Goal: Find specific page/section: Find specific page/section

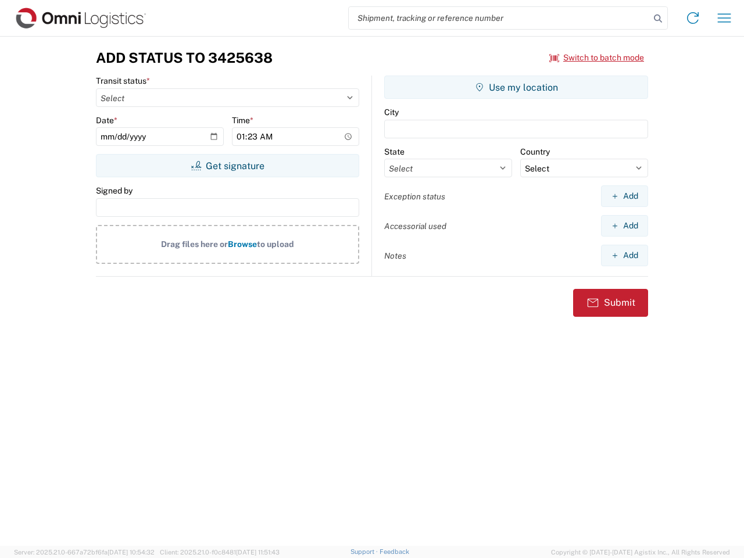
click at [499, 18] on input "search" at bounding box center [499, 18] width 301 height 22
click at [658, 19] on icon at bounding box center [658, 18] width 16 height 16
click at [693, 18] on icon at bounding box center [692, 18] width 19 height 19
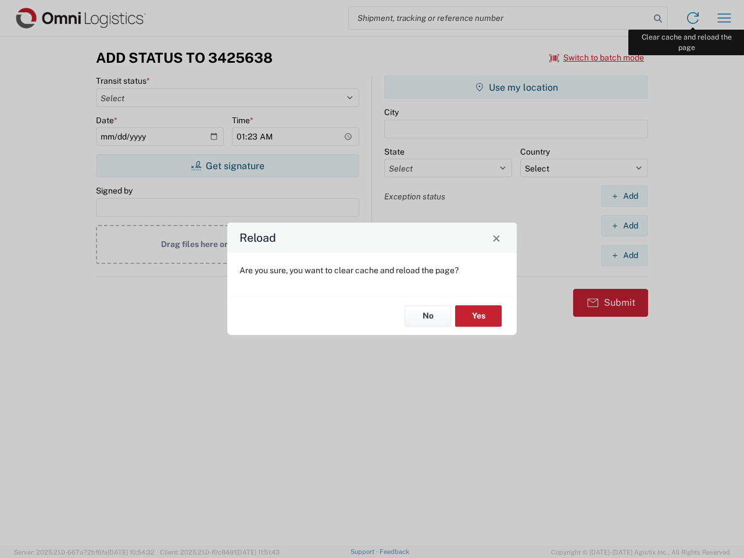
click at [724, 18] on div "Reload Are you sure, you want to clear cache and reload the page? No Yes" at bounding box center [372, 279] width 744 height 558
click at [597, 58] on div "Reload Are you sure, you want to clear cache and reload the page? No Yes" at bounding box center [372, 279] width 744 height 558
click at [227, 166] on div "Reload Are you sure, you want to clear cache and reload the page? No Yes" at bounding box center [372, 279] width 744 height 558
click at [516, 87] on div "Reload Are you sure, you want to clear cache and reload the page? No Yes" at bounding box center [372, 279] width 744 height 558
click at [624, 196] on div "Reload Are you sure, you want to clear cache and reload the page? No Yes" at bounding box center [372, 279] width 744 height 558
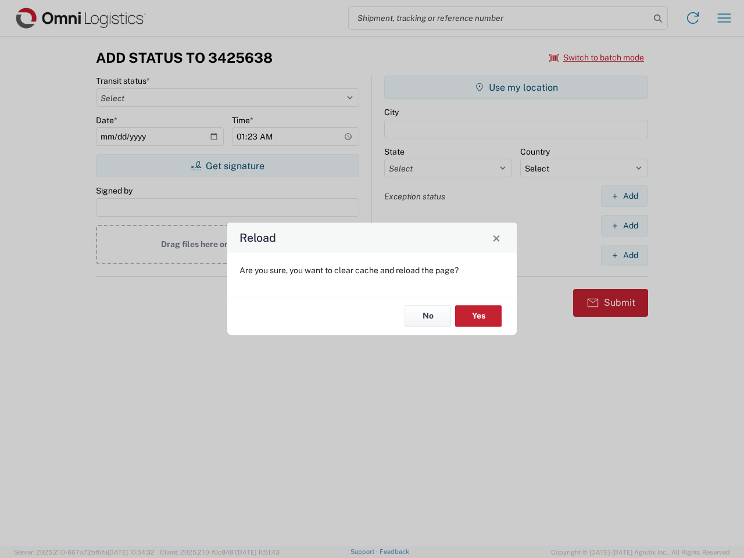
click at [624, 225] on div "Reload Are you sure, you want to clear cache and reload the page? No Yes" at bounding box center [372, 279] width 744 height 558
click at [624, 255] on div "Reload Are you sure, you want to clear cache and reload the page? No Yes" at bounding box center [372, 279] width 744 height 558
